Goal: Entertainment & Leisure: Consume media (video, audio)

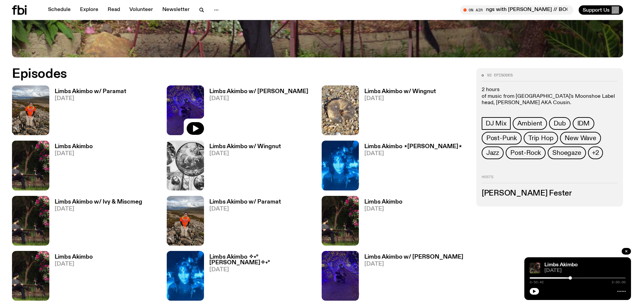
scroll to position [362, 0]
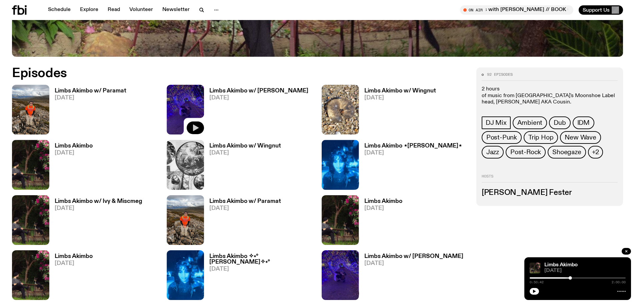
click at [201, 127] on button "button" at bounding box center [195, 127] width 17 height 13
click at [553, 278] on div at bounding box center [529, 277] width 96 height 1
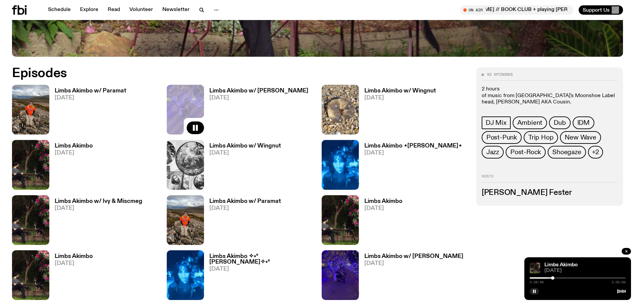
click at [556, 277] on div at bounding box center [578, 277] width 96 height 1
click at [558, 278] on div at bounding box center [578, 277] width 96 height 1
click at [561, 278] on div at bounding box center [578, 277] width 96 height 1
click at [563, 278] on div at bounding box center [562, 277] width 3 height 3
click at [564, 278] on div at bounding box center [564, 277] width 3 height 3
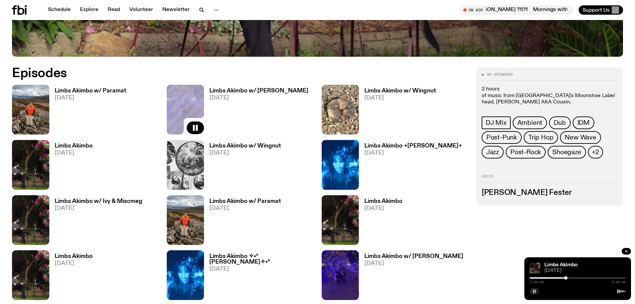
click at [534, 291] on rect "button" at bounding box center [533, 290] width 1 height 3
click at [535, 290] on icon "button" at bounding box center [535, 291] width 4 height 4
click at [597, 278] on div at bounding box center [561, 277] width 96 height 1
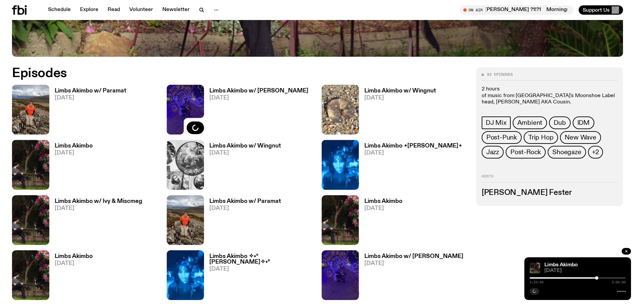
click at [601, 277] on div at bounding box center [578, 277] width 96 height 1
click at [604, 277] on div "1:29:10 2:00:00" at bounding box center [578, 280] width 96 height 8
click at [608, 278] on div at bounding box center [578, 277] width 96 height 1
click at [604, 277] on div at bounding box center [560, 277] width 96 height 1
click at [606, 277] on div at bounding box center [578, 277] width 96 height 1
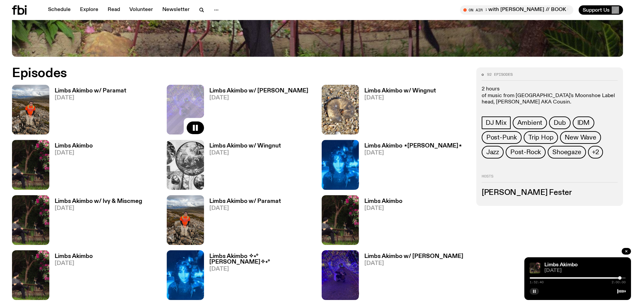
click at [595, 278] on div at bounding box center [572, 277] width 96 height 1
click at [597, 277] on div at bounding box center [578, 277] width 96 height 1
click at [601, 277] on div at bounding box center [578, 277] width 96 height 1
click at [602, 277] on div at bounding box center [601, 277] width 3 height 3
click at [604, 277] on div at bounding box center [578, 277] width 96 height 1
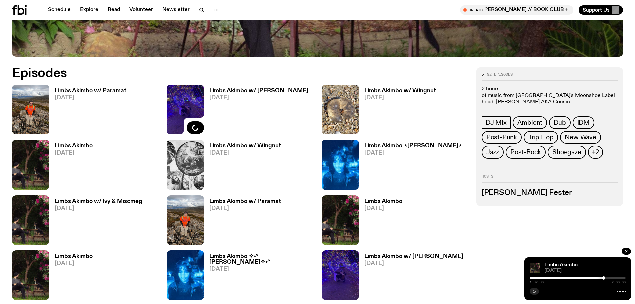
click at [606, 277] on div at bounding box center [578, 277] width 96 height 1
click at [536, 291] on rect "button" at bounding box center [535, 290] width 1 height 3
click at [601, 278] on div at bounding box center [571, 277] width 96 height 1
click at [603, 277] on div at bounding box center [578, 277] width 96 height 1
click at [606, 277] on div at bounding box center [578, 277] width 96 height 1
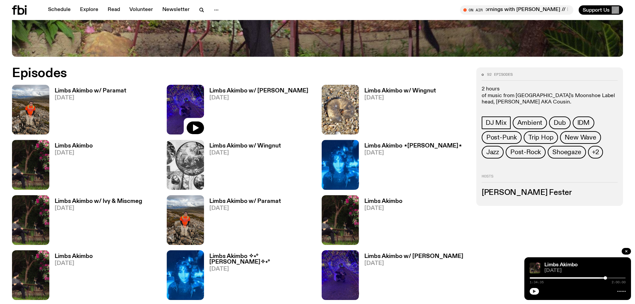
click at [534, 293] on icon "button" at bounding box center [535, 291] width 4 height 4
click at [601, 277] on div at bounding box center [571, 277] width 96 height 1
click at [605, 277] on div at bounding box center [578, 277] width 96 height 1
click at [606, 277] on div at bounding box center [605, 277] width 3 height 3
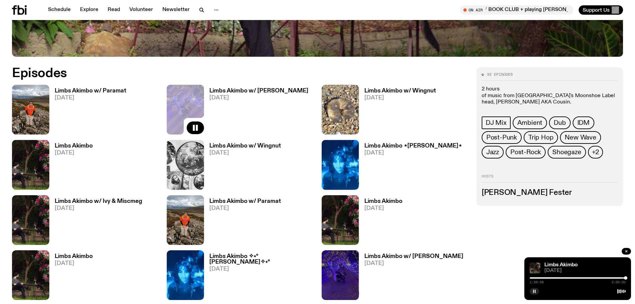
click at [535, 290] on rect "button" at bounding box center [535, 290] width 1 height 3
